Goal: Information Seeking & Learning: Learn about a topic

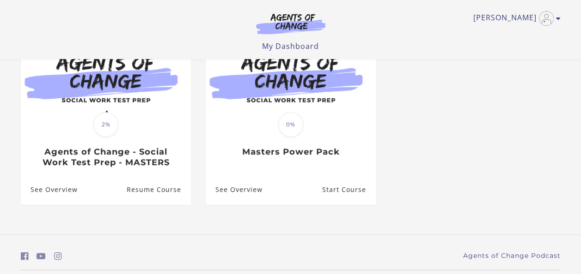
scroll to position [111, 0]
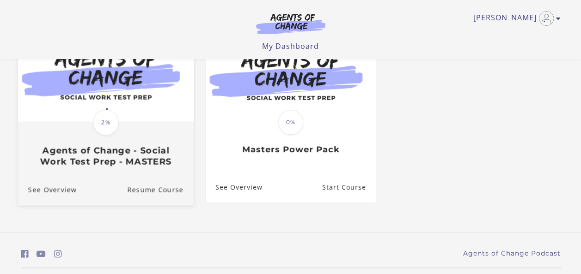
click at [151, 170] on link "Translation missing: en.liquid.partials.dashboard_course_card.progress_descript…" at bounding box center [106, 100] width 176 height 147
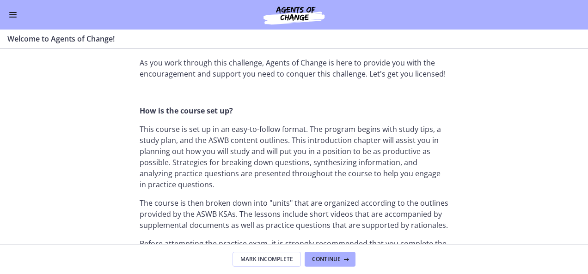
scroll to position [387, 0]
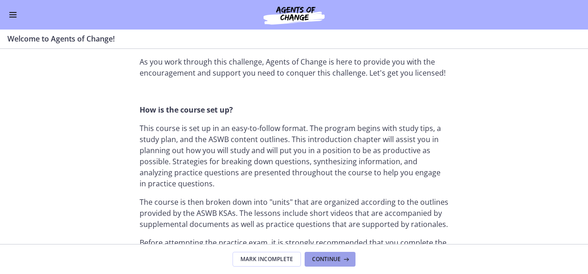
click at [331, 255] on button "Continue" at bounding box center [329, 259] width 51 height 15
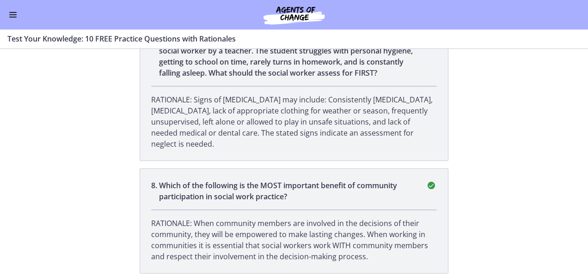
scroll to position [1413, 0]
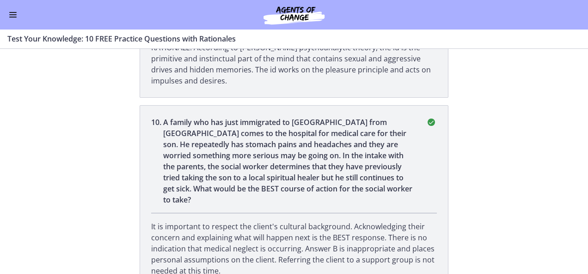
click at [12, 13] on button "Enable menu" at bounding box center [12, 14] width 11 height 11
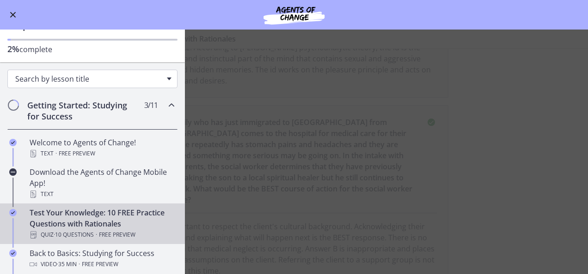
scroll to position [53, 0]
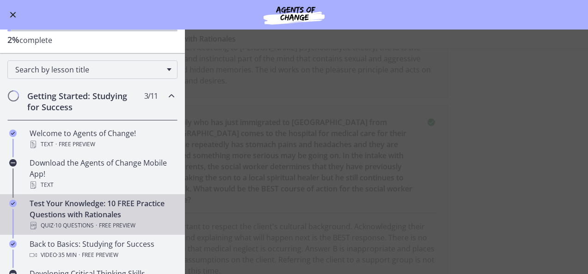
click at [15, 91] on span "Chapters" at bounding box center [13, 95] width 9 height 9
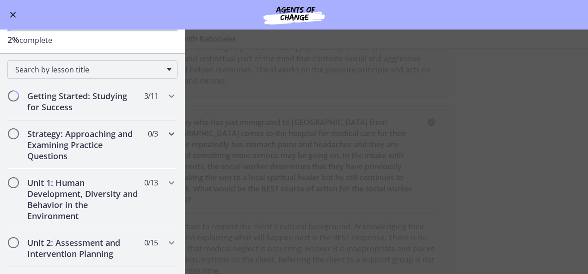
click at [102, 146] on h2 "Strategy: Approaching and Examining Practice Questions" at bounding box center [83, 144] width 113 height 33
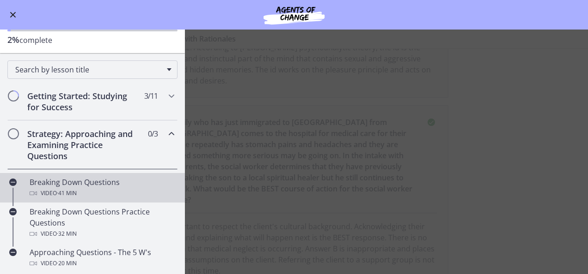
click at [107, 194] on div "Video · 41 min" at bounding box center [102, 193] width 144 height 11
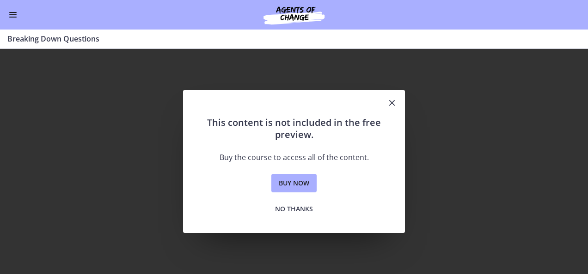
click at [394, 99] on icon "Close" at bounding box center [391, 102] width 11 height 11
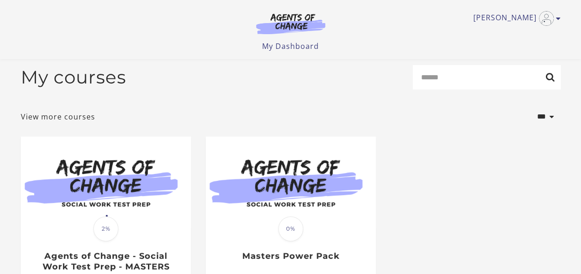
scroll to position [6, 0]
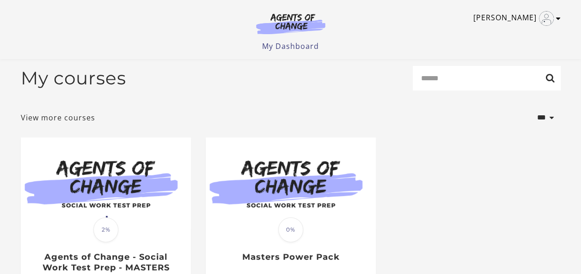
click at [547, 17] on img "Toggle menu" at bounding box center [546, 18] width 15 height 15
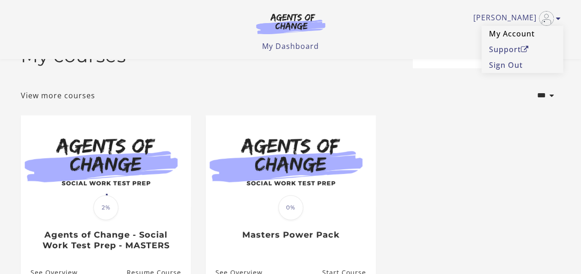
click at [506, 35] on link "My Account" at bounding box center [521, 34] width 81 height 16
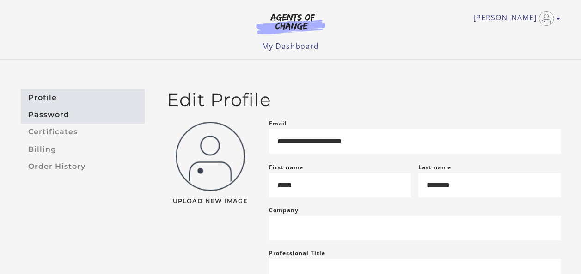
click at [78, 118] on link "Password" at bounding box center [83, 114] width 124 height 17
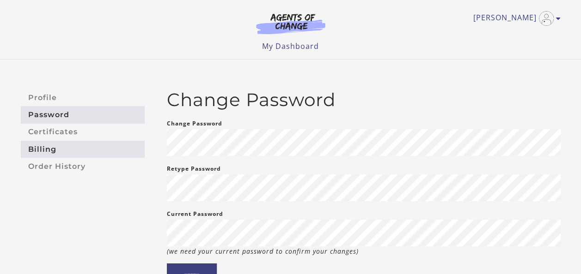
click at [53, 153] on link "Billing" at bounding box center [83, 149] width 124 height 17
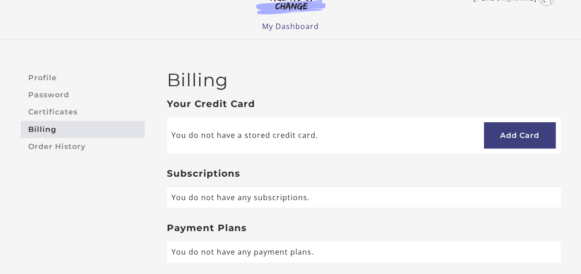
scroll to position [19, 0]
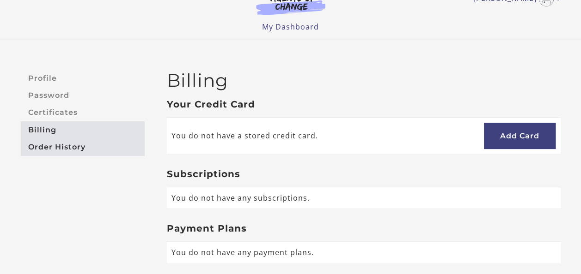
click at [61, 150] on link "Order History" at bounding box center [83, 147] width 124 height 17
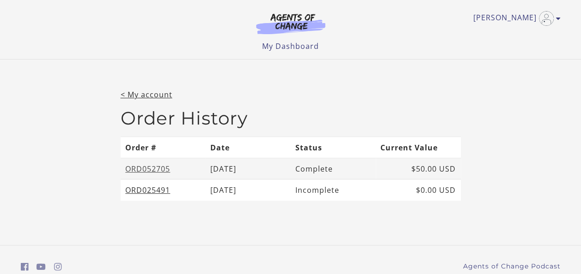
click at [143, 168] on link "ORD052705" at bounding box center [147, 169] width 45 height 10
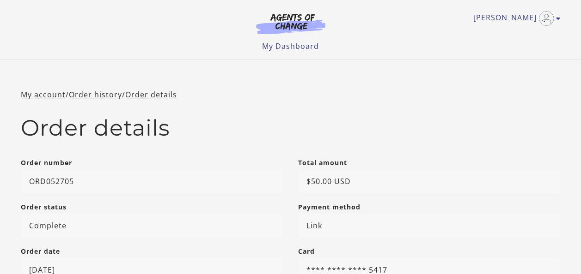
click at [295, 24] on img at bounding box center [290, 23] width 89 height 21
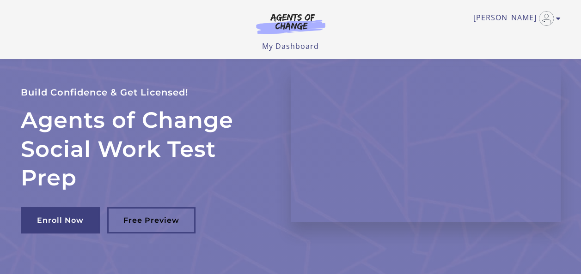
scroll to position [75, 0]
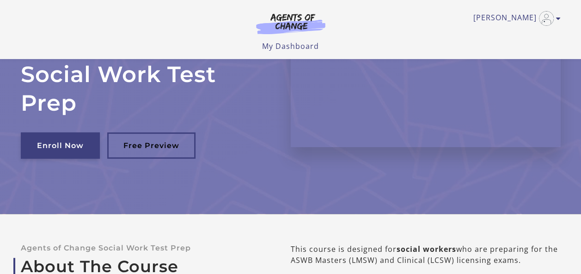
click at [52, 138] on link "Enroll Now" at bounding box center [60, 146] width 79 height 26
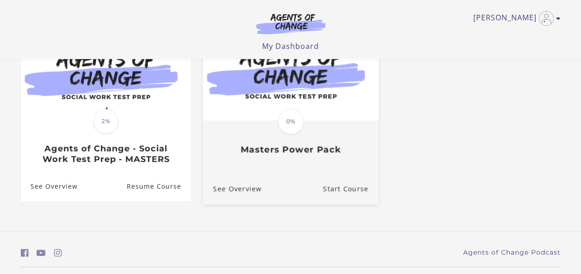
scroll to position [115, 0]
click at [347, 195] on link "Start Course" at bounding box center [349, 188] width 55 height 31
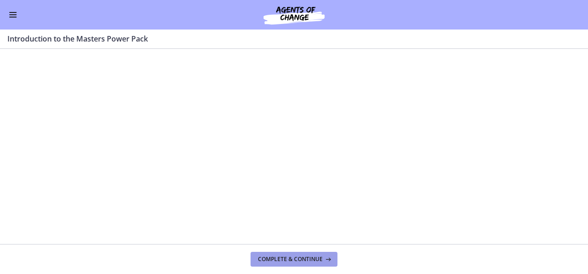
click at [300, 257] on span "Complete & continue" at bounding box center [290, 259] width 65 height 7
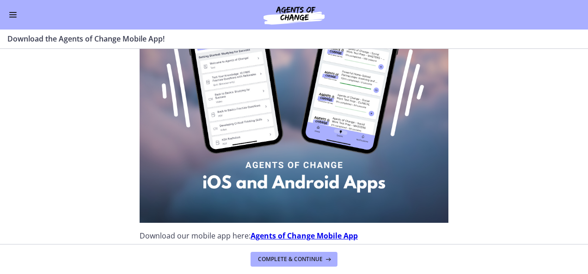
scroll to position [140, 0]
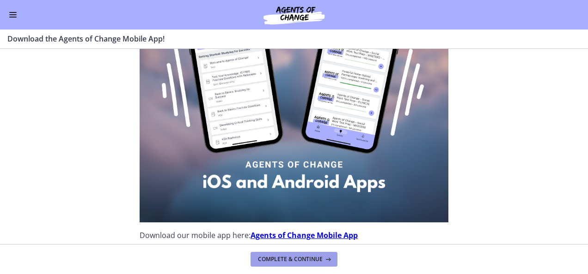
click at [307, 260] on span "Complete & continue" at bounding box center [290, 259] width 65 height 7
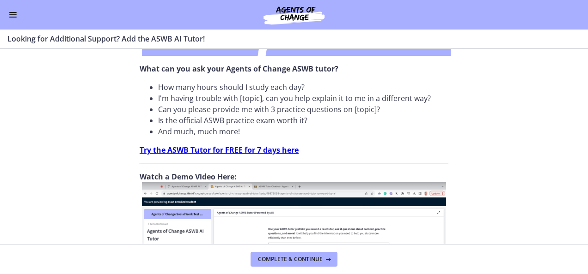
scroll to position [269, 0]
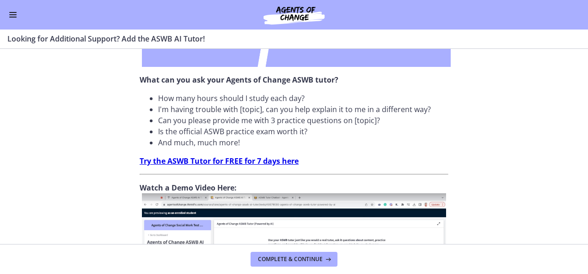
click at [279, 164] on strong "Try the ASWB Tutor for FREE for 7 days here" at bounding box center [219, 161] width 159 height 10
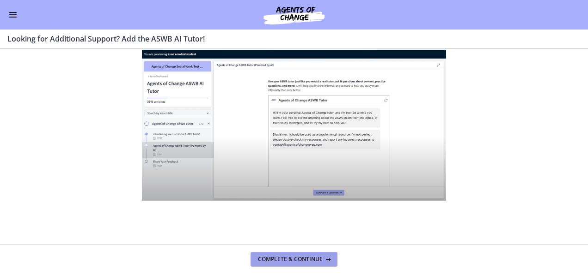
click at [291, 258] on span "Complete & continue" at bounding box center [290, 259] width 65 height 7
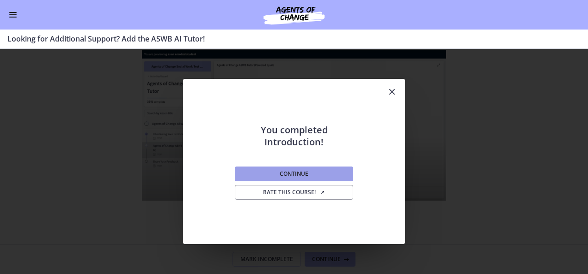
click at [313, 171] on button "Continue" at bounding box center [294, 174] width 118 height 15
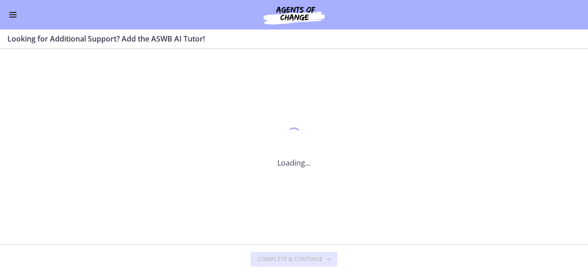
scroll to position [0, 0]
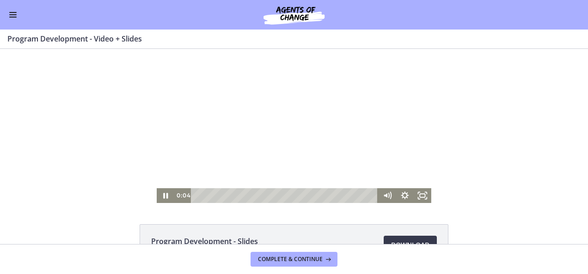
click at [318, 139] on div at bounding box center [294, 126] width 274 height 154
click at [310, 148] on div at bounding box center [294, 126] width 274 height 154
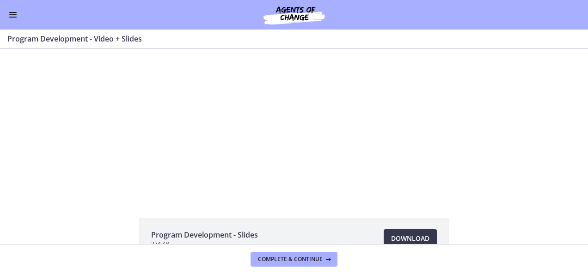
scroll to position [66, 0]
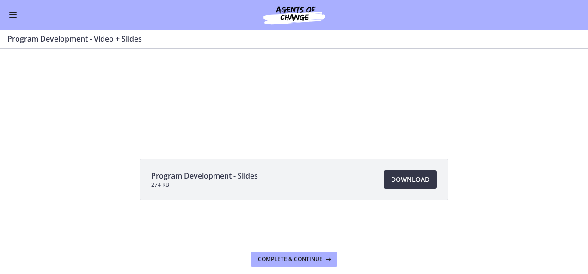
click at [411, 179] on span "Download Opens in a new window" at bounding box center [410, 179] width 38 height 11
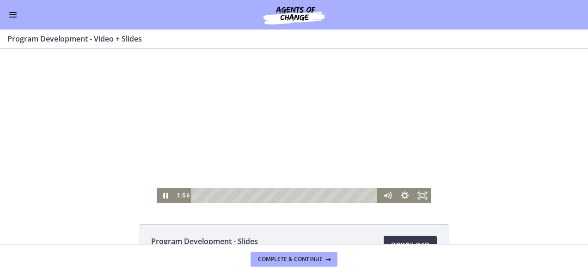
click at [373, 140] on div at bounding box center [294, 126] width 274 height 154
click at [297, 117] on div at bounding box center [294, 126] width 274 height 154
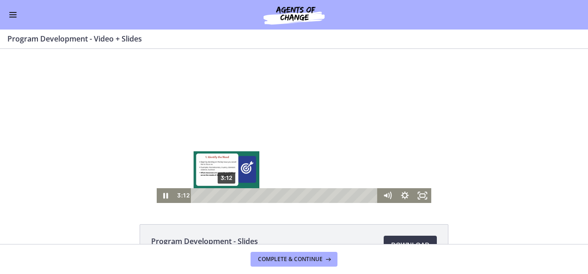
click at [223, 196] on div "3:12" at bounding box center [285, 195] width 177 height 15
click at [225, 194] on div "Playbar" at bounding box center [227, 196] width 5 height 5
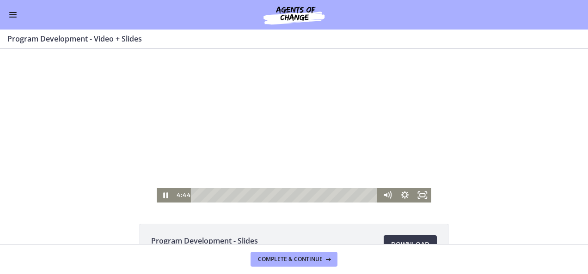
scroll to position [1, 0]
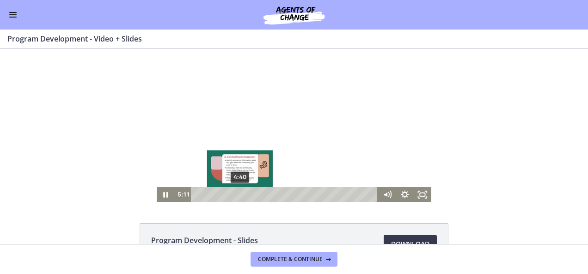
click at [237, 195] on div "4:40" at bounding box center [285, 195] width 177 height 15
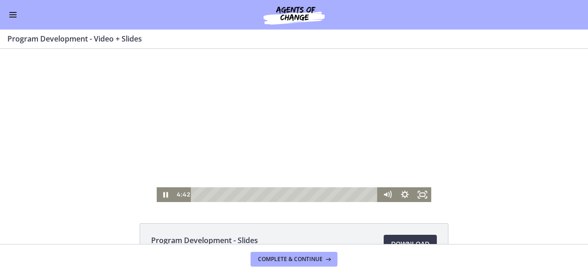
click at [397, 166] on div at bounding box center [294, 125] width 274 height 154
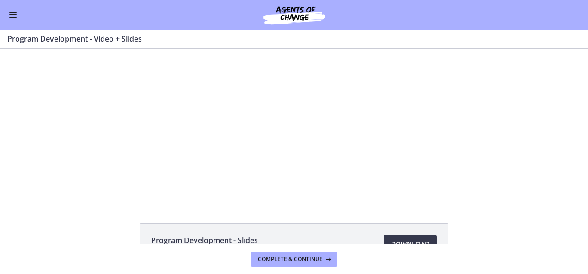
click at [397, 166] on div at bounding box center [294, 125] width 274 height 154
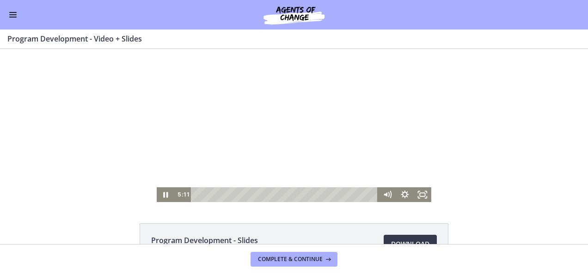
click at [371, 152] on div at bounding box center [294, 125] width 274 height 154
click at [355, 101] on div at bounding box center [294, 125] width 274 height 154
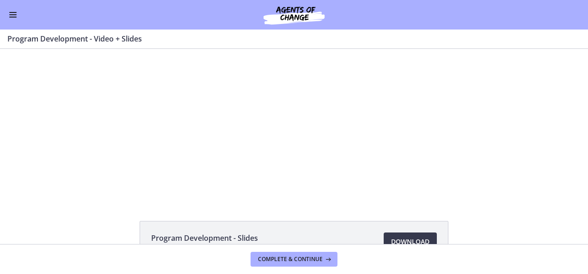
scroll to position [0, 0]
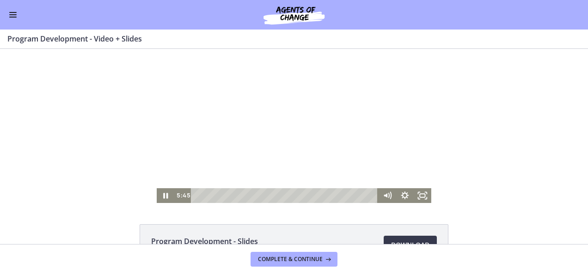
click at [299, 99] on div at bounding box center [294, 126] width 274 height 154
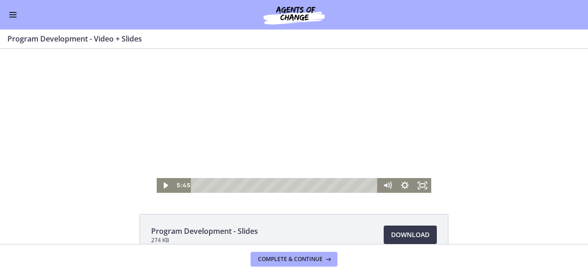
scroll to position [6, 0]
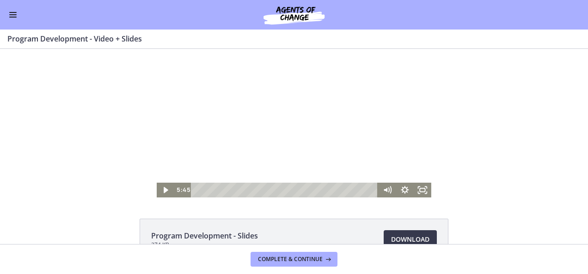
click at [305, 148] on div at bounding box center [294, 120] width 274 height 154
click at [364, 135] on div at bounding box center [294, 120] width 274 height 154
click at [286, 101] on div at bounding box center [294, 120] width 274 height 154
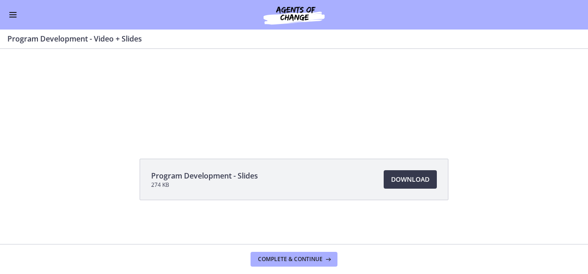
scroll to position [0, 0]
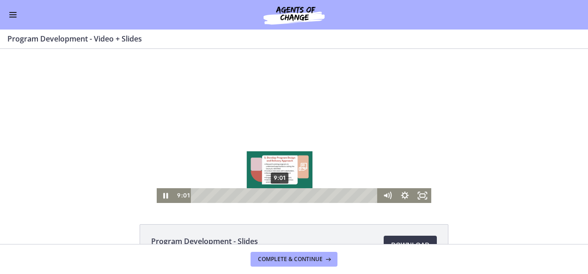
click at [277, 198] on div "9:01" at bounding box center [285, 195] width 177 height 15
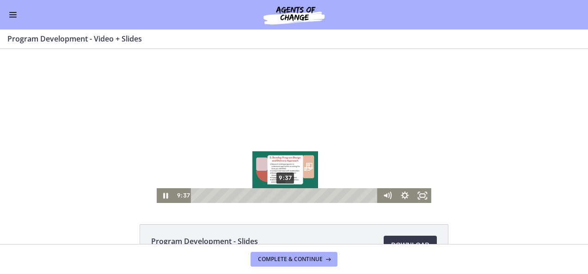
click at [282, 196] on div "9:37" at bounding box center [285, 195] width 177 height 15
click at [286, 195] on div "10:04" at bounding box center [285, 195] width 177 height 15
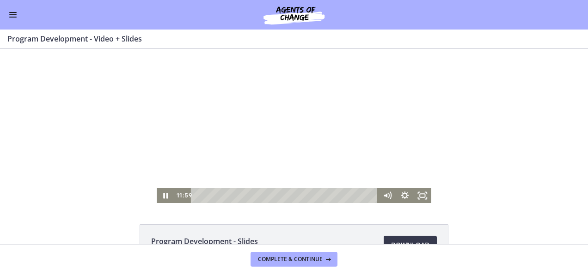
click at [270, 126] on div at bounding box center [294, 126] width 274 height 154
